Goal: Transaction & Acquisition: Purchase product/service

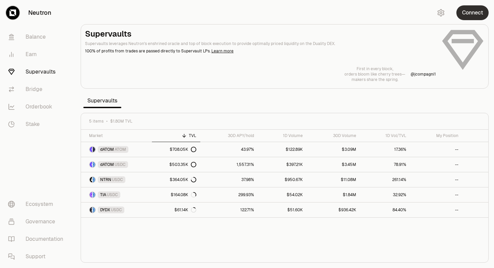
click at [463, 12] on button "Connect" at bounding box center [472, 12] width 32 height 15
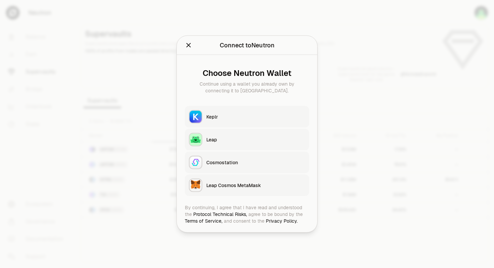
click at [256, 123] on button "Keplr" at bounding box center [247, 116] width 124 height 21
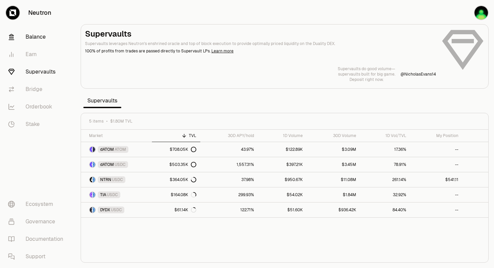
click at [36, 39] on link "Balance" at bounding box center [38, 36] width 70 height 17
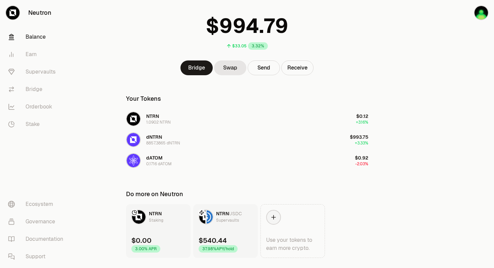
scroll to position [38, 0]
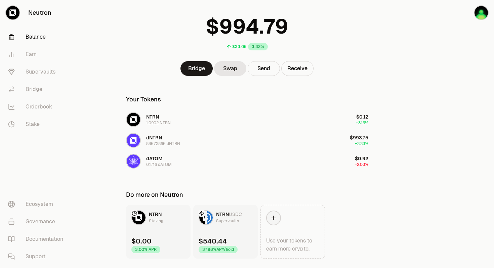
click at [220, 222] on div "Supervaults" at bounding box center [227, 221] width 23 height 7
